Goal: Transaction & Acquisition: Purchase product/service

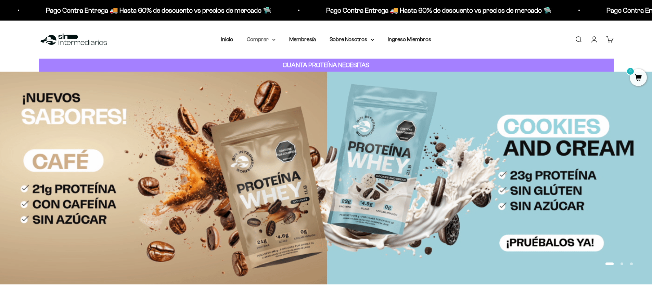
click at [266, 39] on summary "Comprar" at bounding box center [261, 39] width 29 height 9
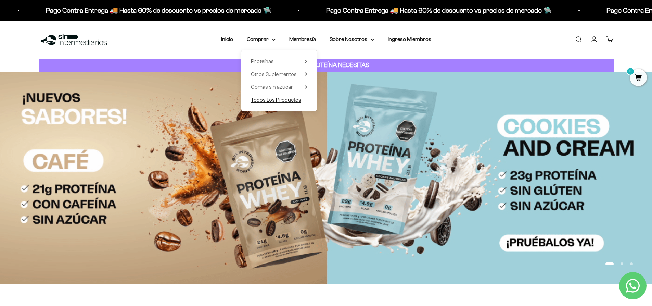
click at [284, 102] on span "Todos Los Productos" at bounding box center [276, 100] width 50 height 6
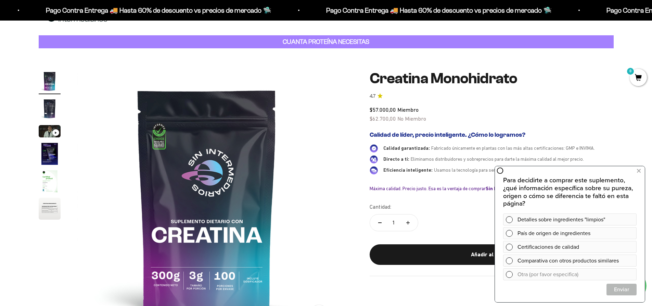
scroll to position [11, 0]
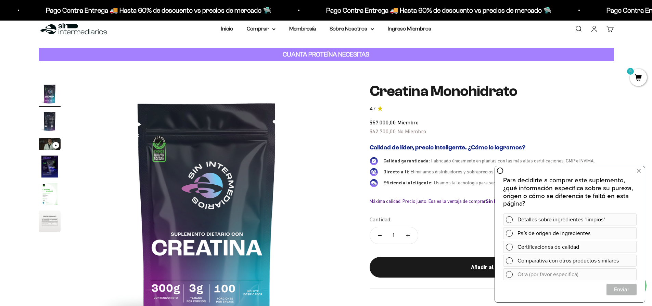
click at [409, 235] on icon "Aumentar cantidad" at bounding box center [407, 235] width 3 height 0
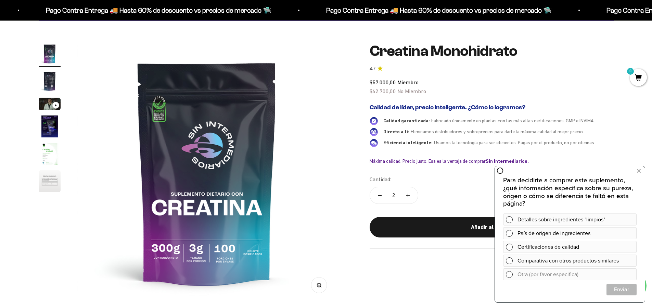
scroll to position [53, 0]
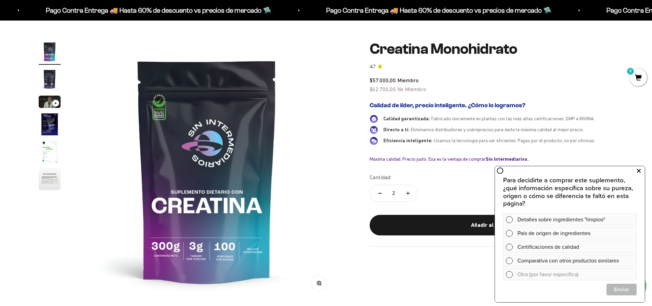
click at [639, 172] on icon at bounding box center [639, 170] width 4 height 9
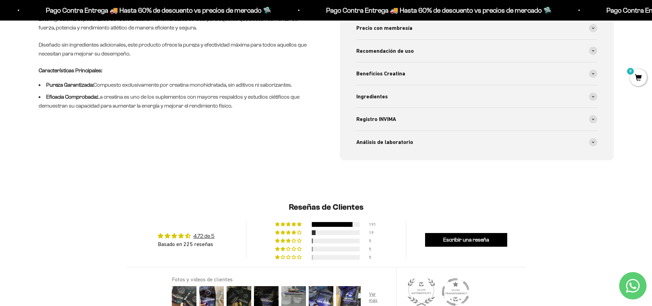
scroll to position [0, 0]
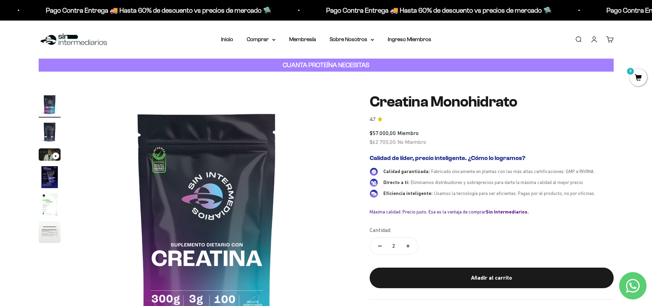
click at [636, 79] on span "0" at bounding box center [638, 77] width 17 height 17
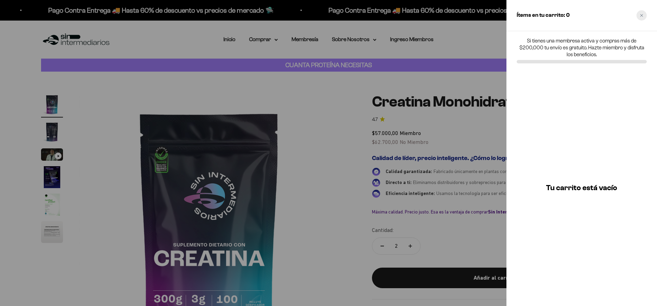
click at [645, 14] on div "Close cart" at bounding box center [642, 15] width 10 height 10
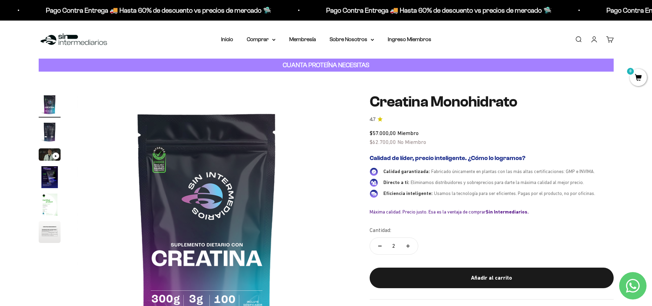
click at [381, 244] on button "Reducir cantidad" at bounding box center [380, 246] width 20 height 16
type input "1"
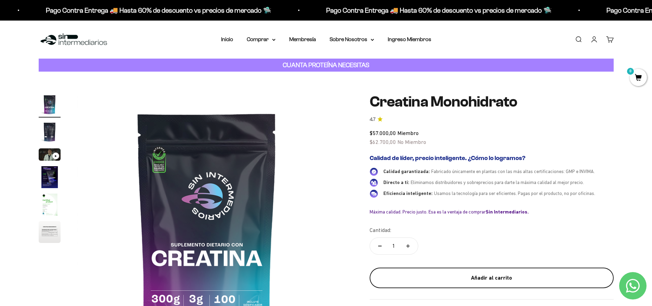
click at [451, 271] on button "Añadir al carrito" at bounding box center [492, 277] width 244 height 21
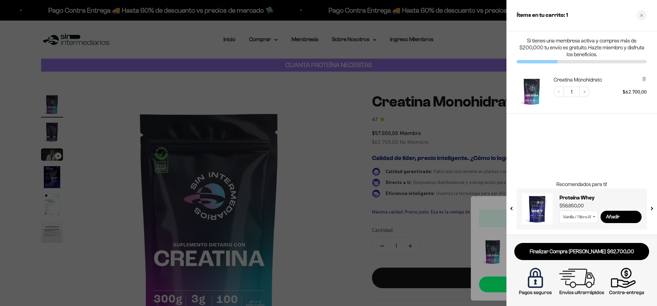
click at [467, 183] on div at bounding box center [328, 153] width 657 height 306
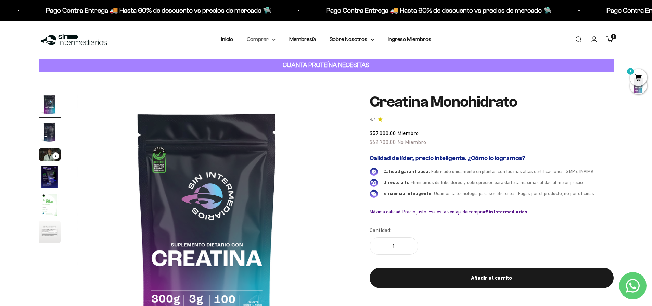
click at [267, 39] on summary "Comprar" at bounding box center [261, 39] width 29 height 9
click at [272, 61] on span "Proteínas" at bounding box center [262, 61] width 23 height 6
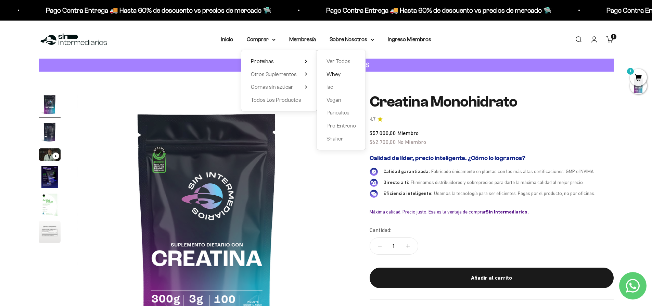
click at [335, 75] on span "Whey" at bounding box center [334, 74] width 14 height 6
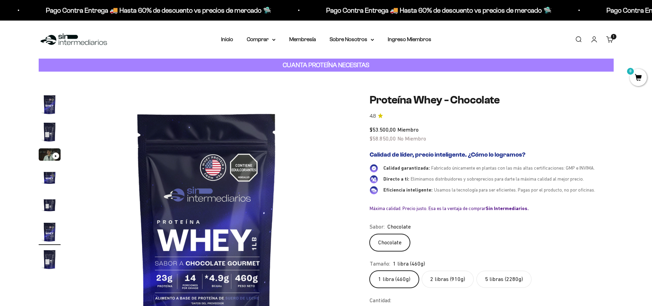
click at [495, 288] on label "5 libras (2280g)" at bounding box center [504, 278] width 55 height 17
click at [370, 270] on input "5 libras (2280g)" at bounding box center [369, 270] width 0 height 0
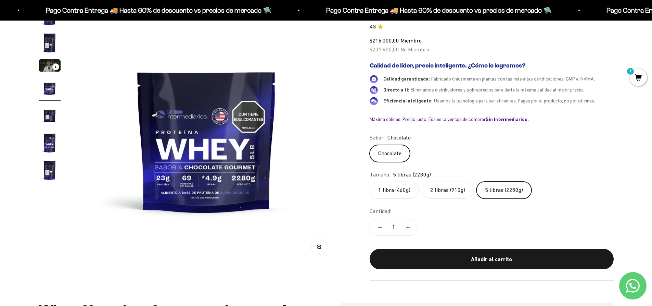
scroll to position [97, 0]
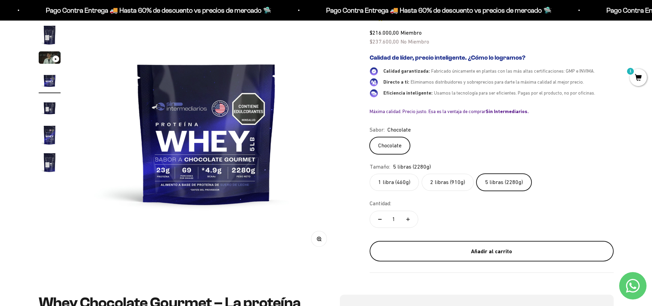
click at [470, 242] on button "Añadir al carrito" at bounding box center [492, 251] width 244 height 21
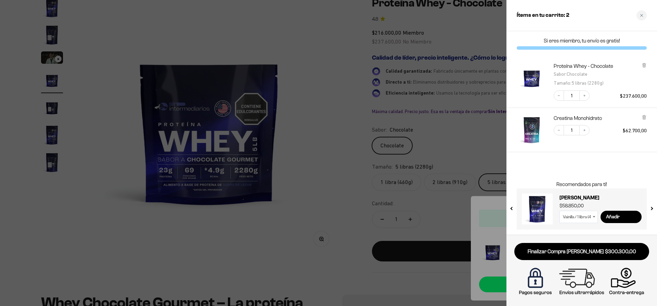
click at [650, 208] on button "next slide / item" at bounding box center [652, 206] width 6 height 41
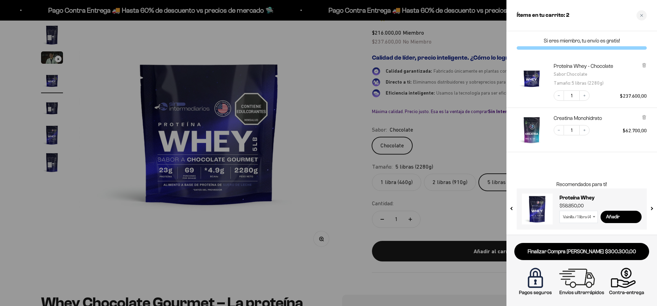
click at [650, 208] on button "next slide / item" at bounding box center [652, 206] width 6 height 41
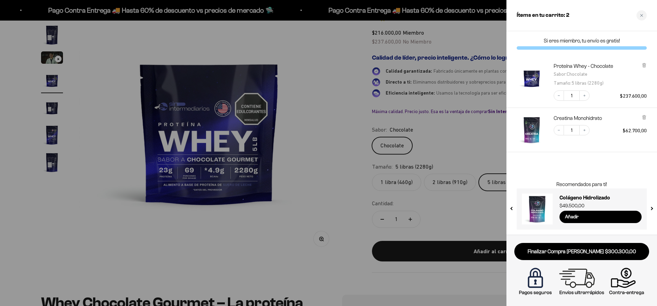
click at [650, 208] on button "next slide / item" at bounding box center [652, 206] width 6 height 41
click at [639, 15] on div "Close cart" at bounding box center [642, 15] width 10 height 10
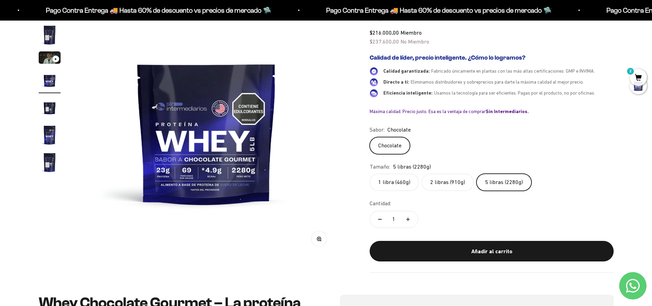
scroll to position [0, 0]
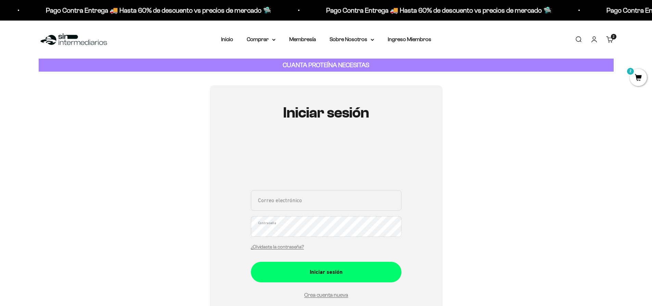
click at [294, 202] on input "Correo electrónico" at bounding box center [326, 200] width 151 height 21
type input "[PERSON_NAME][EMAIL_ADDRESS][DOMAIN_NAME]"
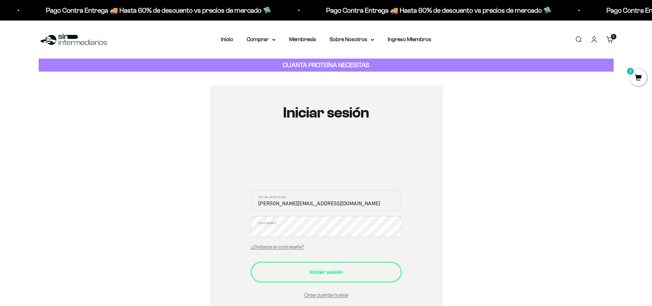
click at [311, 273] on div "Iniciar sesión" at bounding box center [326, 271] width 123 height 9
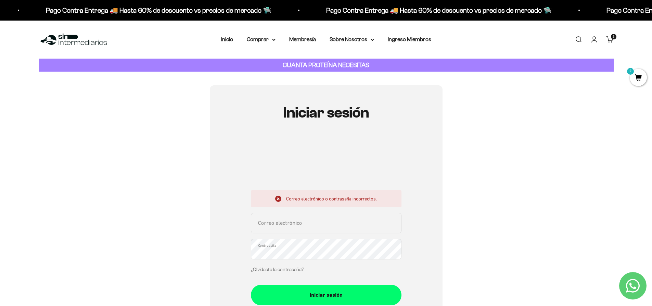
click at [282, 222] on input "Correo electrónico" at bounding box center [326, 223] width 151 height 21
type input "[PERSON_NAME][EMAIL_ADDRESS][DOMAIN_NAME]"
click at [251, 284] on button "Iniciar sesión" at bounding box center [326, 294] width 151 height 21
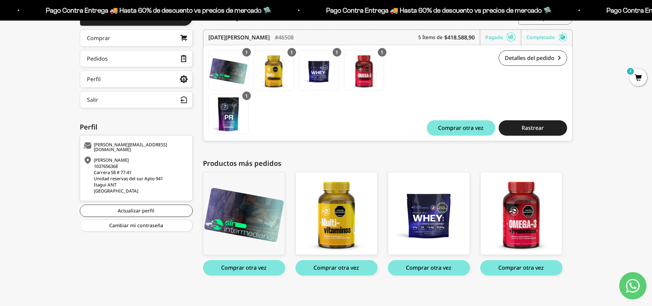
scroll to position [110, 0]
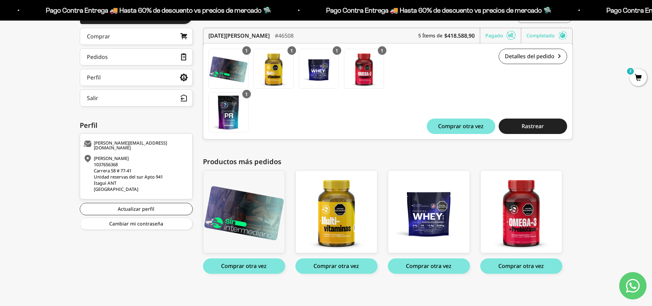
drag, startPoint x: 657, startPoint y: 38, endPoint x: 657, endPoint y: 116, distance: 78.1
click at [652, 116] on html "Ir al contenido Pago Contra Entrega 🚚 Hasta 60% de descuento vs precios [PERSON…" at bounding box center [326, 98] width 652 height 416
click at [421, 269] on button "Comprar otra vez" at bounding box center [429, 265] width 82 height 15
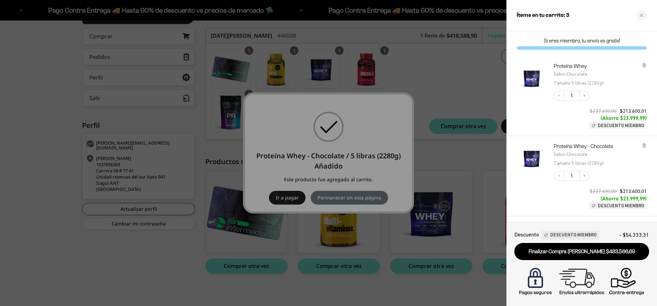
click at [408, 168] on div at bounding box center [328, 153] width 657 height 306
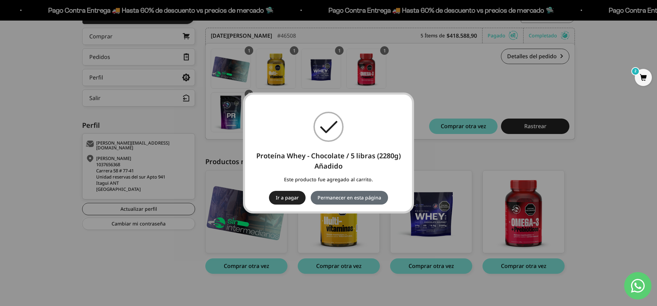
click at [329, 198] on button "Permanecer en esta página" at bounding box center [349, 198] width 77 height 14
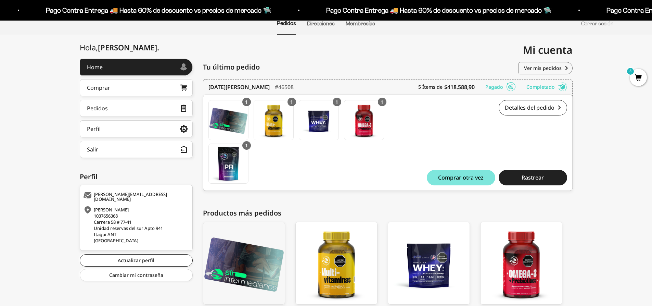
scroll to position [23, 0]
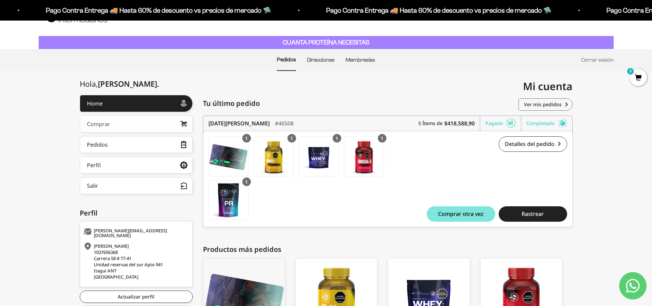
click at [155, 122] on link "Comprar" at bounding box center [136, 123] width 113 height 17
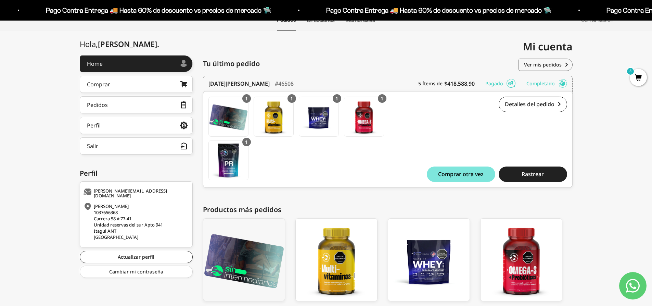
scroll to position [62, 0]
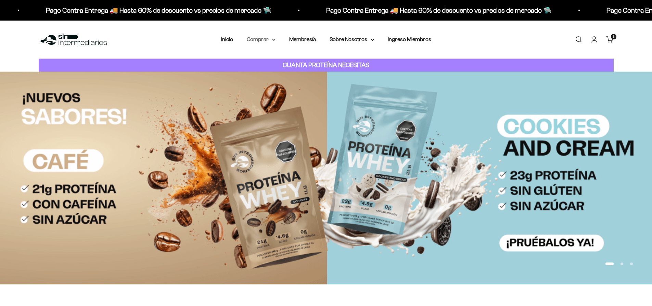
click at [251, 36] on summary "Comprar" at bounding box center [261, 39] width 29 height 9
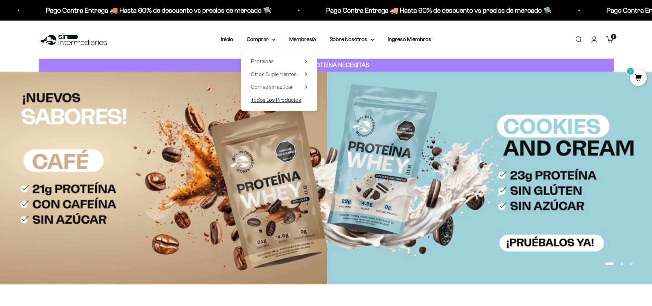
click at [289, 100] on span "Todos Los Productos" at bounding box center [276, 100] width 50 height 6
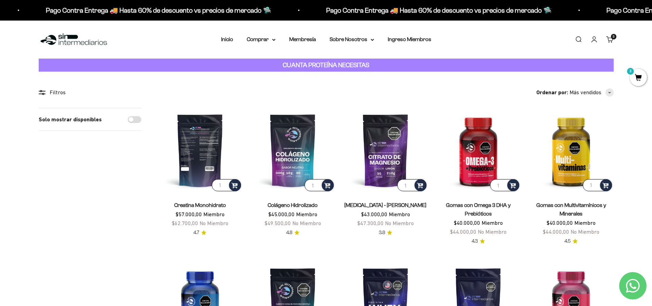
click at [203, 162] on img at bounding box center [200, 150] width 85 height 85
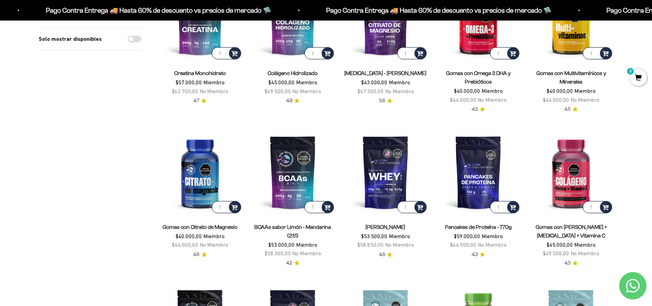
scroll to position [124, 0]
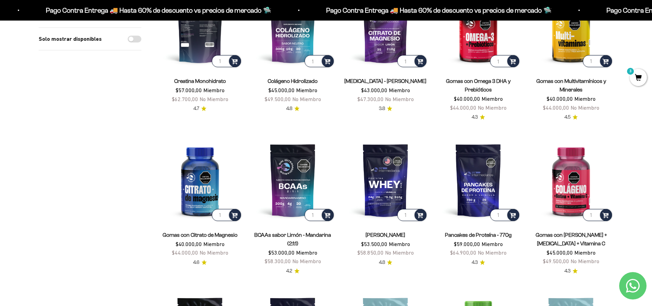
click at [207, 38] on img at bounding box center [200, 26] width 85 height 85
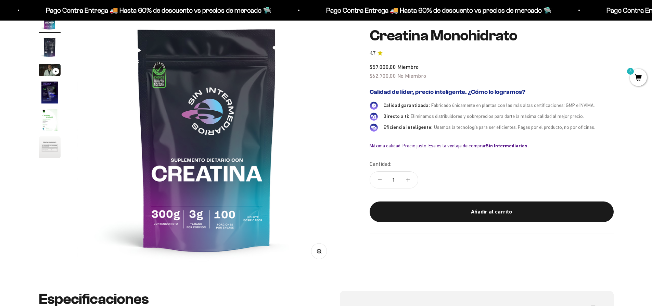
scroll to position [87, 0]
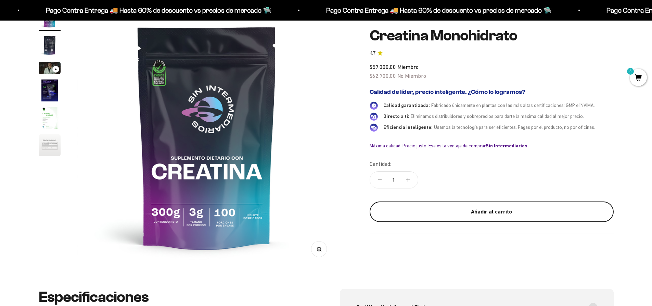
click at [480, 216] on button "Añadir al carrito" at bounding box center [492, 211] width 244 height 21
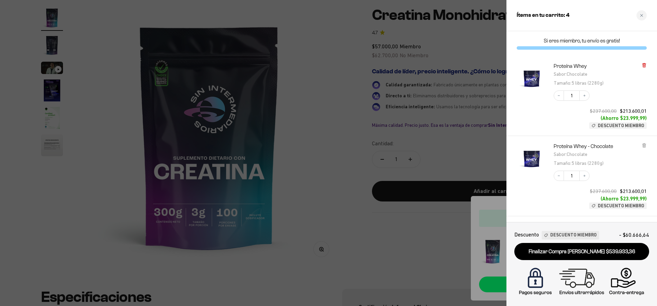
click at [643, 63] on icon at bounding box center [644, 65] width 5 height 5
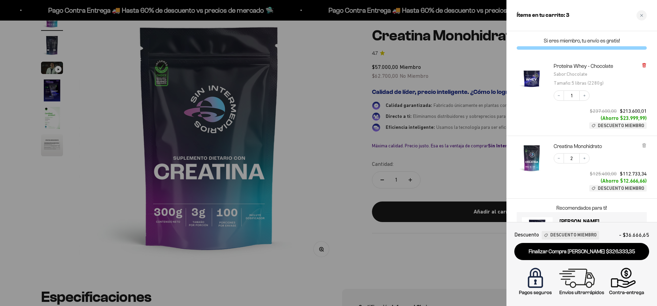
click at [642, 65] on icon at bounding box center [644, 65] width 5 height 5
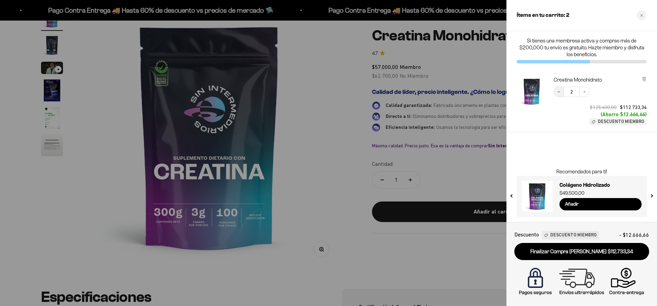
click at [558, 91] on icon "Decrease quantity" at bounding box center [559, 92] width 4 height 4
click at [450, 124] on div at bounding box center [328, 153] width 657 height 306
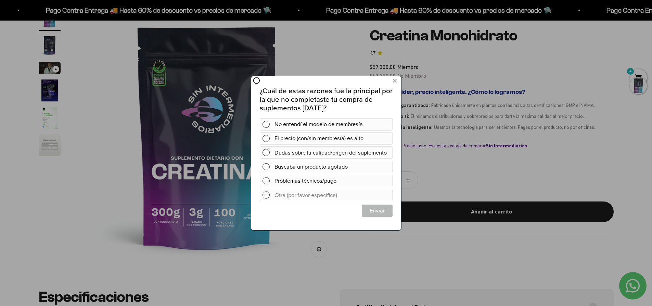
scroll to position [0, 0]
click at [395, 81] on icon at bounding box center [395, 80] width 4 height 9
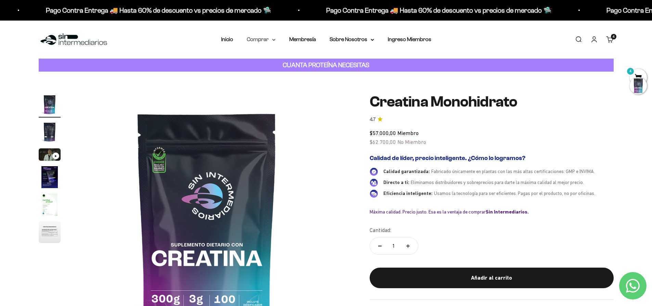
click at [256, 37] on summary "Comprar" at bounding box center [261, 39] width 29 height 9
click at [271, 57] on span "Proteínas" at bounding box center [262, 61] width 23 height 9
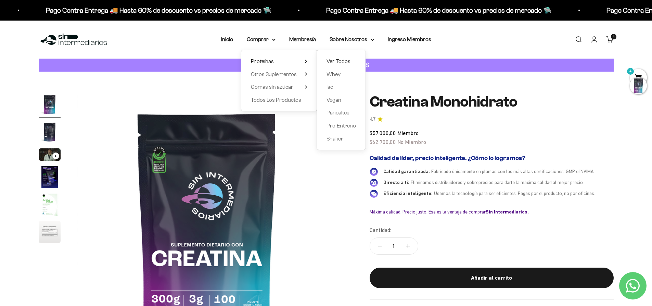
click at [330, 63] on span "Ver Todos" at bounding box center [339, 61] width 24 height 6
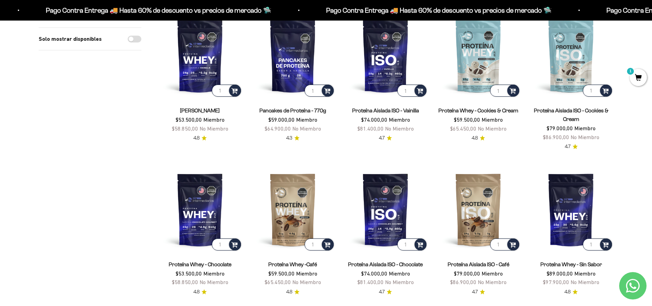
scroll to position [88, 0]
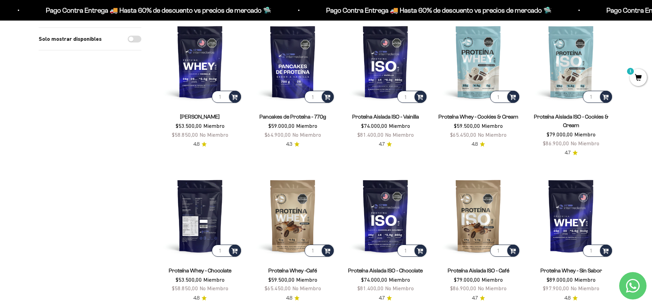
click at [208, 188] on img at bounding box center [200, 215] width 85 height 85
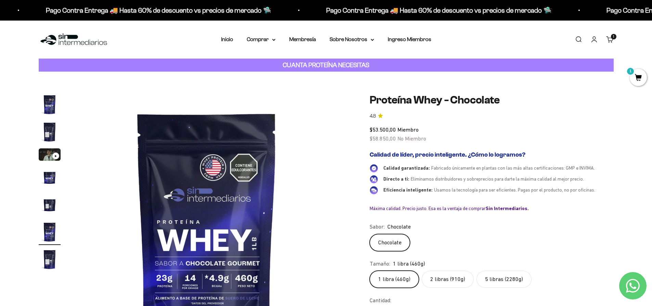
click at [490, 274] on label "5 libras (2280g)" at bounding box center [504, 278] width 55 height 17
click at [370, 270] on input "5 libras (2280g)" at bounding box center [369, 270] width 0 height 0
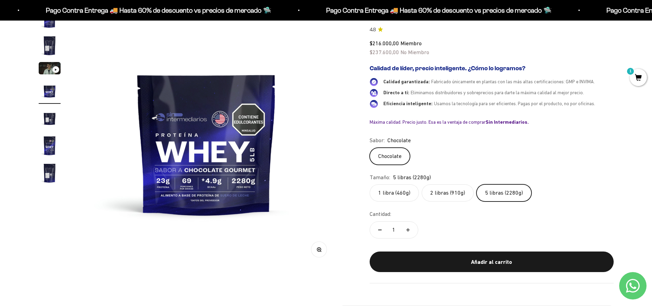
scroll to position [123, 0]
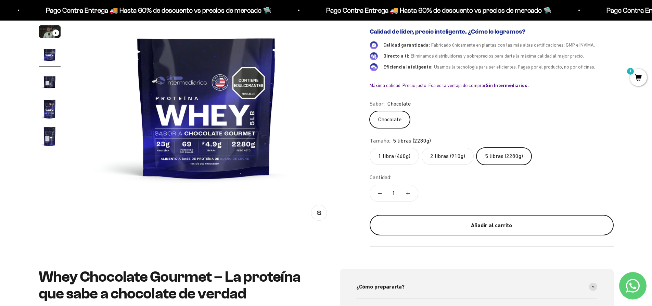
click at [464, 226] on div "Añadir al carrito" at bounding box center [491, 225] width 217 height 9
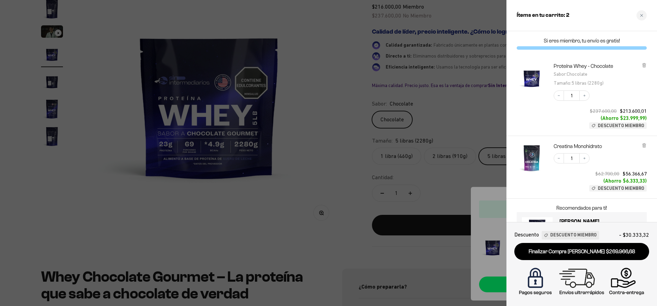
drag, startPoint x: 657, startPoint y: 108, endPoint x: 657, endPoint y: 145, distance: 37.3
click at [652, 145] on div "Proteína Whey - Chocolate Sabor : Chocolate Tamaño : 5 libras (2280g) Decrease …" at bounding box center [582, 127] width 151 height 143
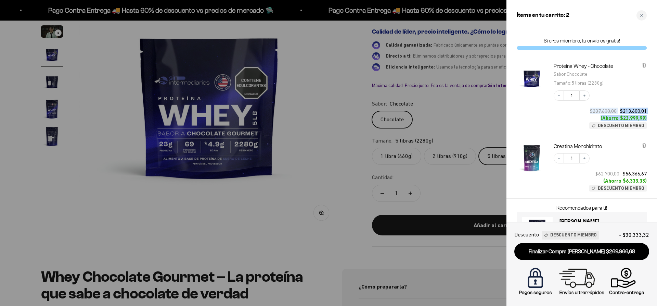
drag, startPoint x: 587, startPoint y: 109, endPoint x: 654, endPoint y: 116, distance: 67.2
click at [652, 116] on div "Proteína Whey - Chocolate Sabor : Chocolate Tamaño : 5 libras (2280g) Decrease …" at bounding box center [582, 96] width 151 height 80
copy div "$237.600,00 $213.600,01 (Ahorro $23.999,99)"
click at [531, 128] on div at bounding box center [532, 96] width 30 height 66
click at [645, 15] on div "Close cart" at bounding box center [642, 15] width 10 height 10
